Goal: Task Accomplishment & Management: Use online tool/utility

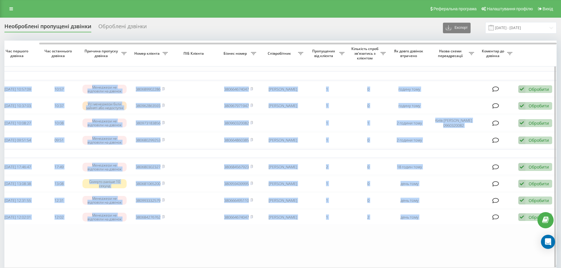
click at [303, 40] on div "Необроблені пропущені дзвінки Оброблені дзвінки Експорт .csv .xlsx 21.08.2025 -…" at bounding box center [280, 156] width 552 height 268
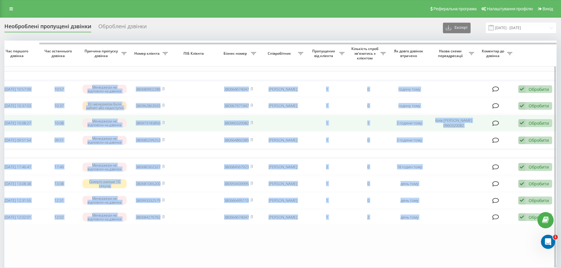
click at [533, 124] on div "Обробити" at bounding box center [538, 123] width 20 height 6
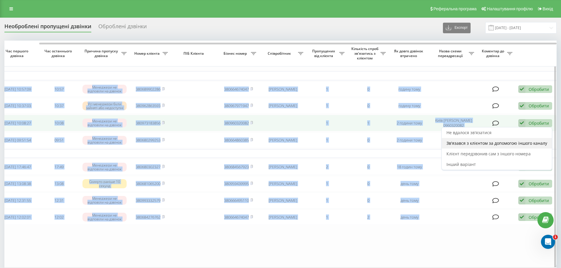
click at [511, 141] on div "Зв'язався з клієнтом за допомогою іншого каналу" at bounding box center [496, 143] width 110 height 11
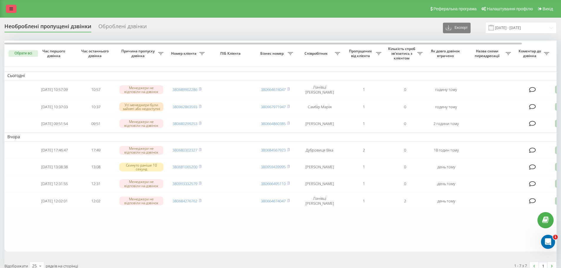
click at [13, 7] on icon at bounding box center [11, 9] width 4 height 4
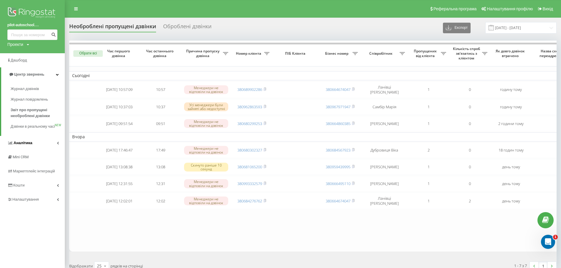
click at [44, 150] on link "Аналiтика" at bounding box center [32, 143] width 65 height 14
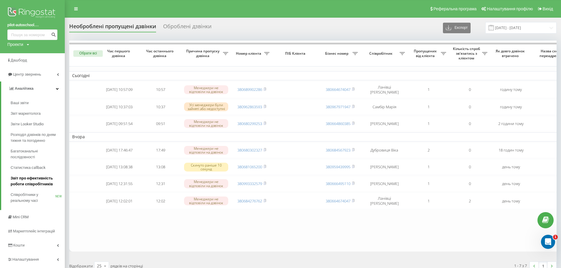
click at [38, 183] on span "Звіт про ефективність роботи співробітників" at bounding box center [36, 181] width 51 height 12
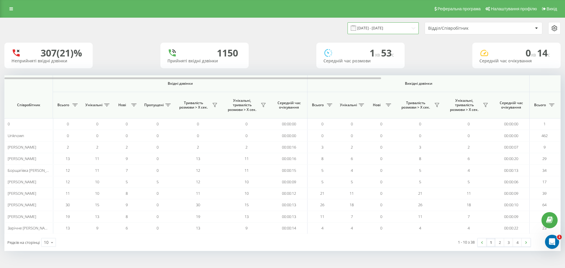
click at [396, 28] on input "[DATE] - [DATE]" at bounding box center [382, 27] width 71 height 11
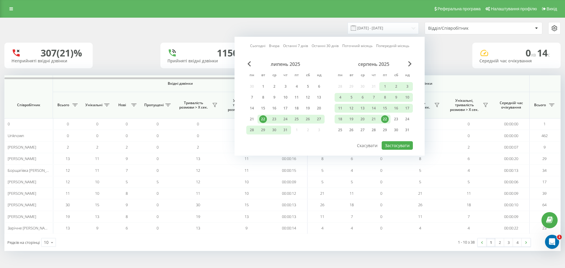
click at [386, 120] on div "22" at bounding box center [385, 119] width 8 height 8
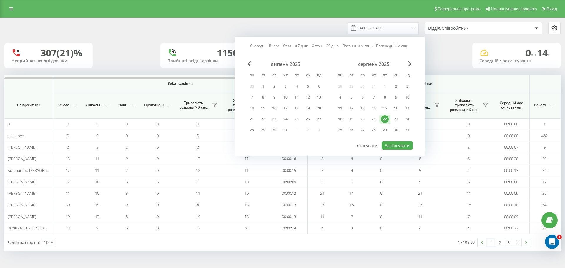
click at [386, 120] on div "22" at bounding box center [385, 119] width 8 height 8
click at [397, 143] on button "Застосувати" at bounding box center [397, 145] width 31 height 9
type input "22.08.2025 - 22.08.2025"
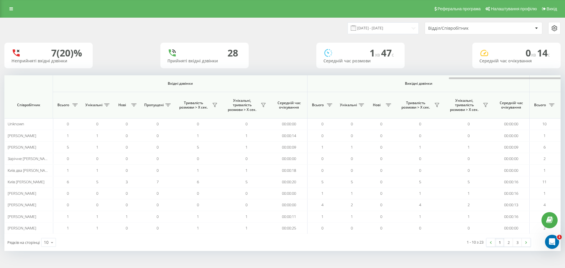
scroll to position [0, 265]
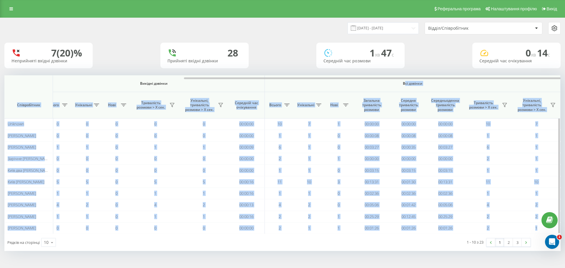
drag, startPoint x: 336, startPoint y: 77, endPoint x: 405, endPoint y: 81, distance: 68.7
click at [405, 81] on div "Вхідні дзвінки Вихідні дзвінки Всі дзвінки Співробітник Всього Унікальні Нові П…" at bounding box center [282, 154] width 556 height 159
click at [400, 76] on div at bounding box center [282, 77] width 556 height 4
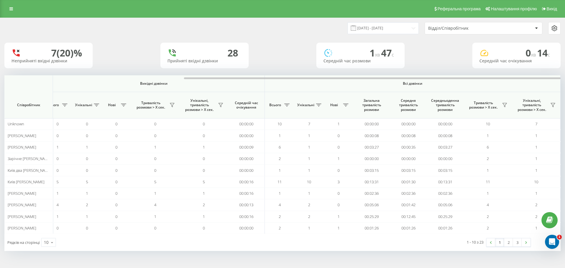
click at [409, 72] on div "22.08.2025 - 22.08.2025 Відділ/Співробітник 7 (20)% Неприйняті вхідні дзвінки 2…" at bounding box center [282, 134] width 556 height 233
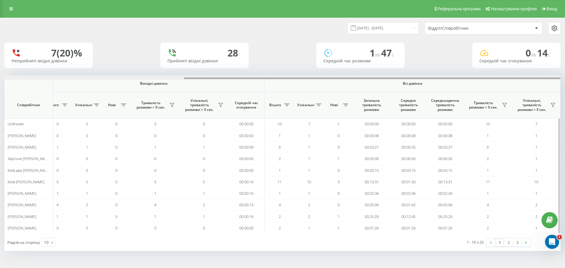
drag, startPoint x: 400, startPoint y: 77, endPoint x: 410, endPoint y: 77, distance: 9.7
click at [410, 77] on div at bounding box center [282, 77] width 556 height 4
